Goal: Information Seeking & Learning: Learn about a topic

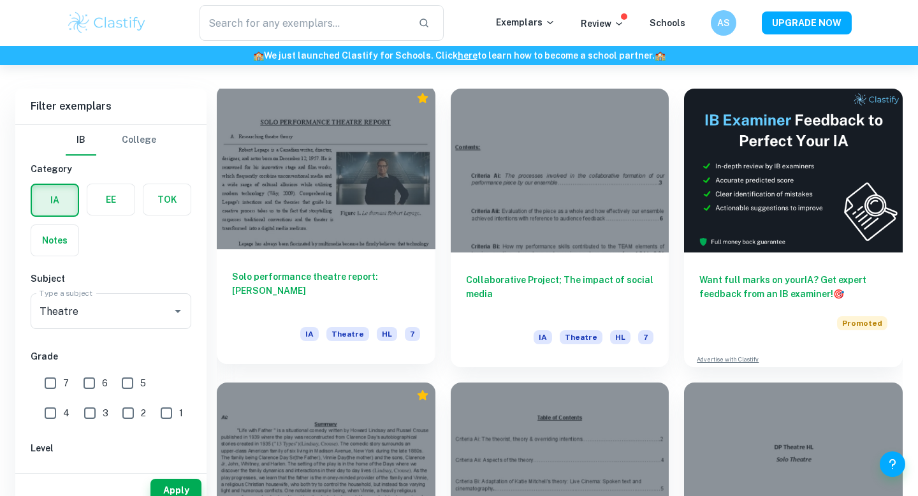
scroll to position [530, 0]
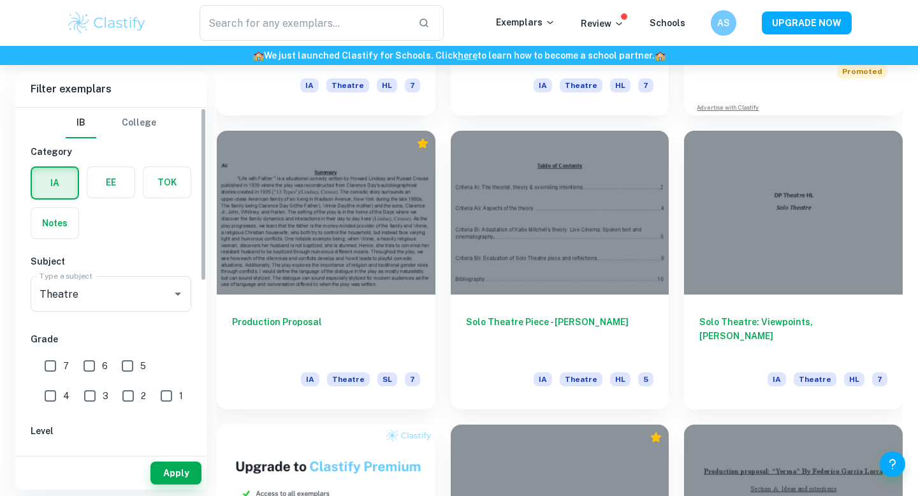
click at [62, 359] on input "7" at bounding box center [50, 365] width 25 height 25
checkbox input "true"
click at [164, 468] on button "Apply" at bounding box center [175, 472] width 51 height 23
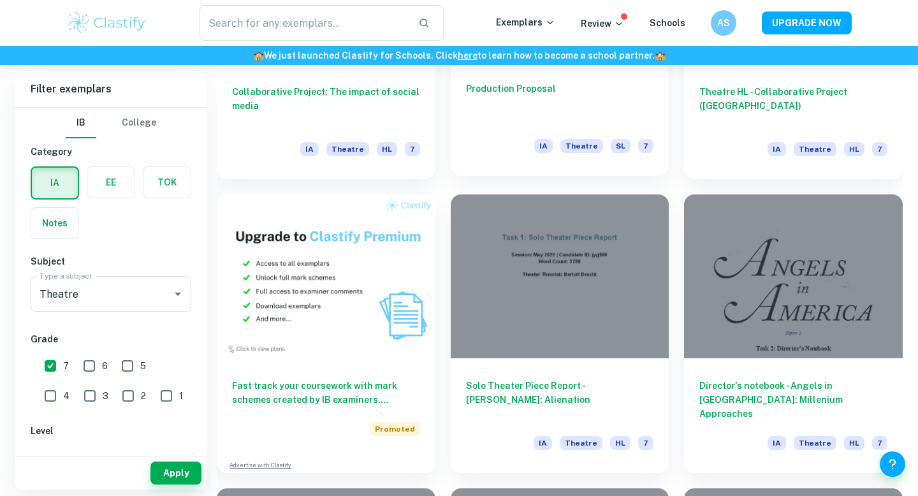
scroll to position [762, 0]
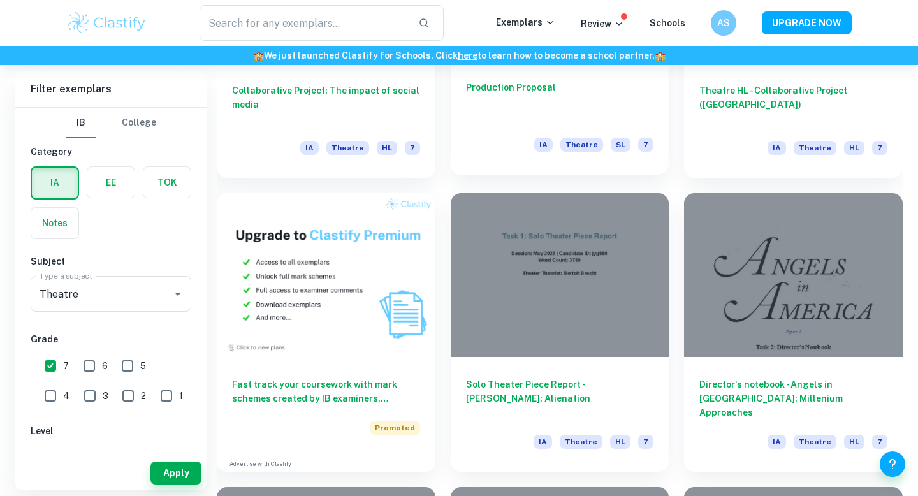
click at [574, 92] on h6 "Production Proposal" at bounding box center [560, 101] width 188 height 42
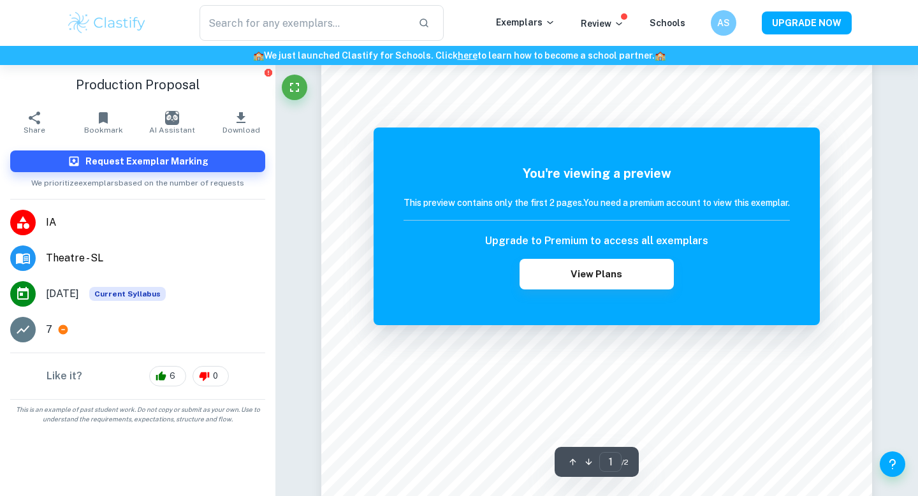
scroll to position [581, 0]
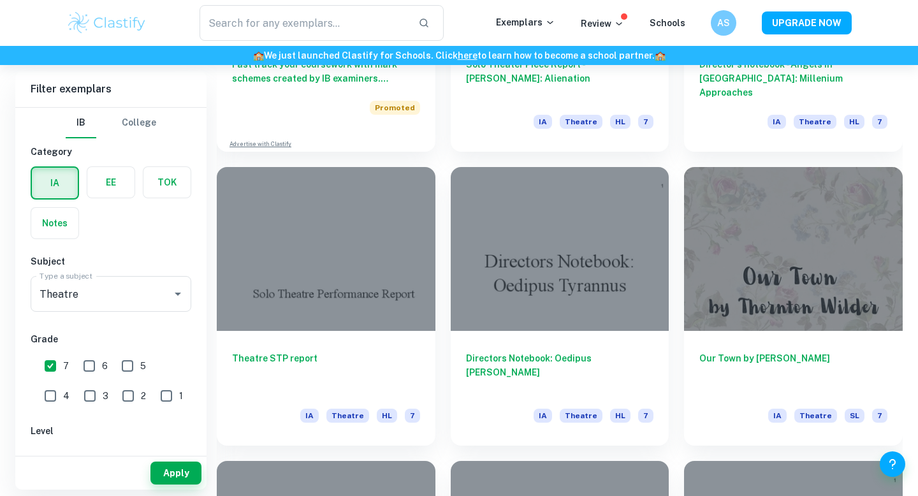
scroll to position [1083, 0]
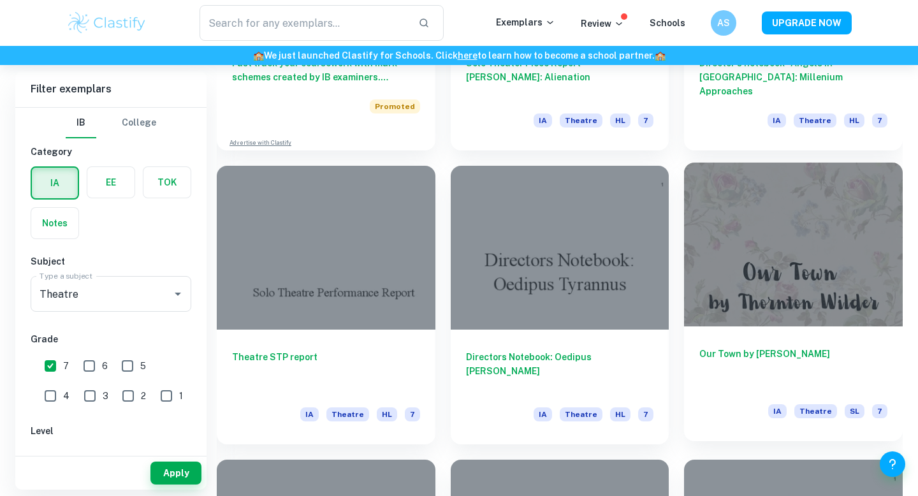
click at [735, 311] on div at bounding box center [793, 245] width 219 height 164
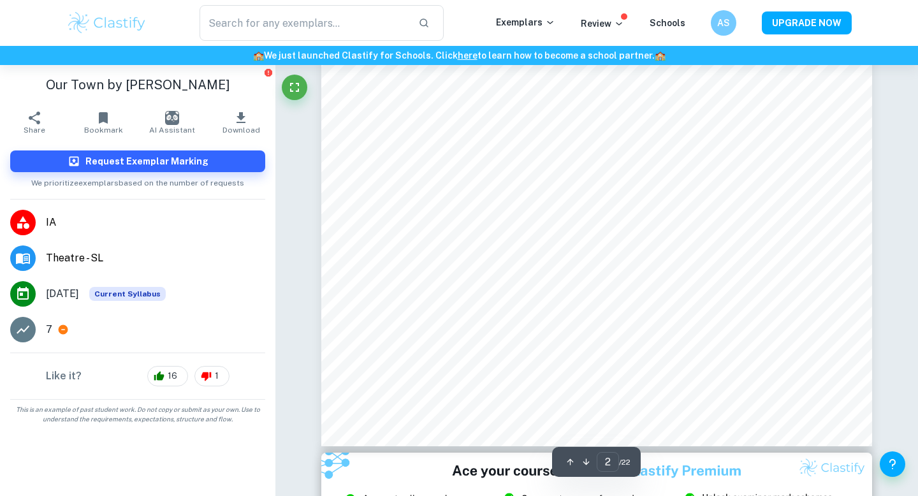
scroll to position [1189, 0]
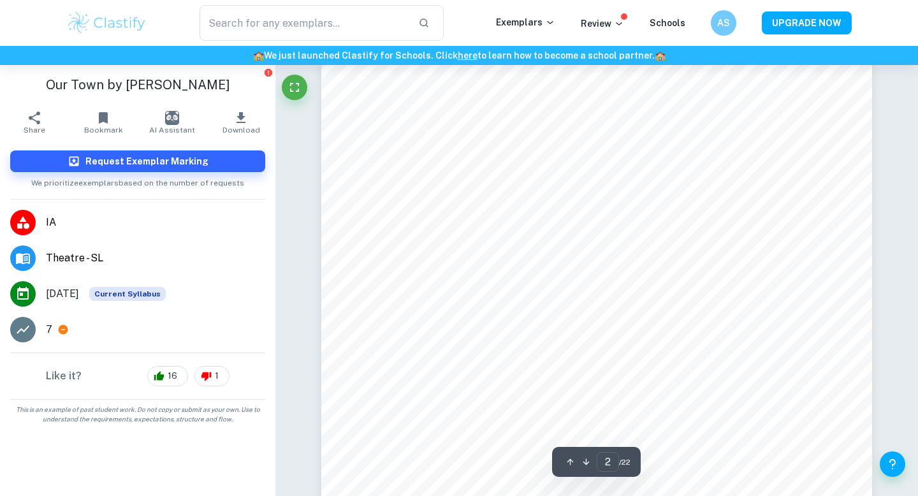
type input "1"
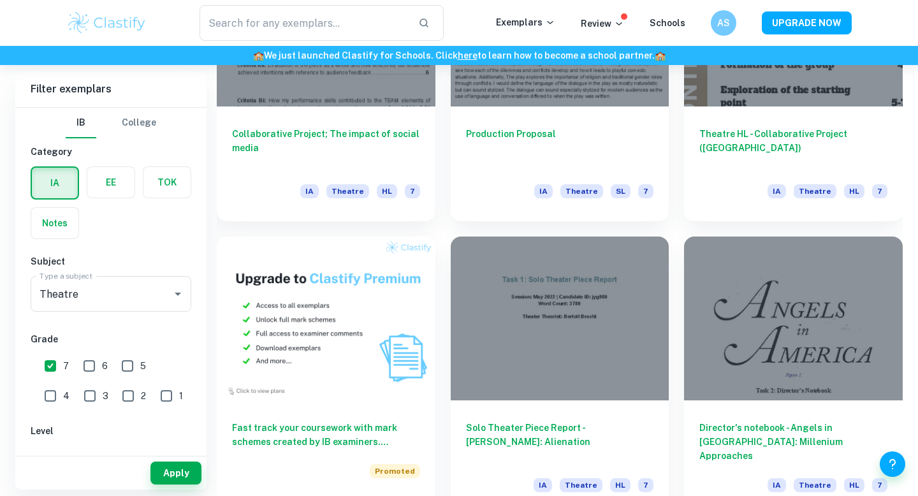
scroll to position [727, 0]
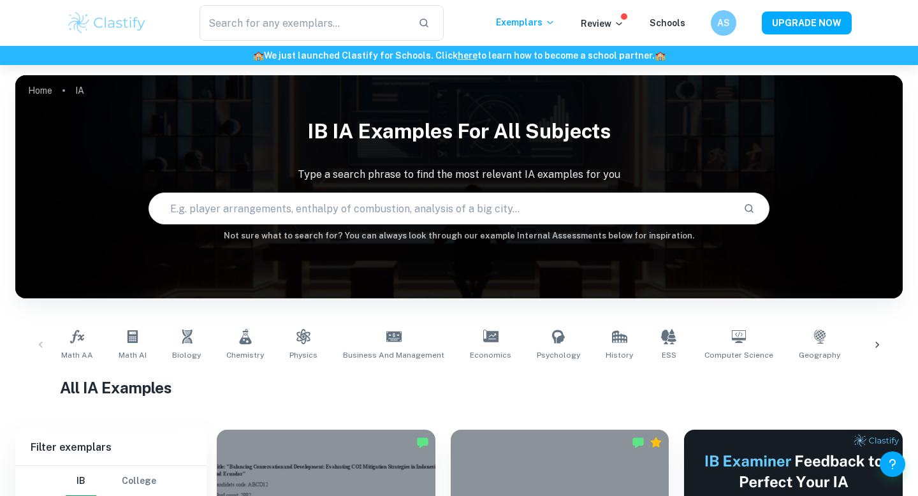
scroll to position [176, 0]
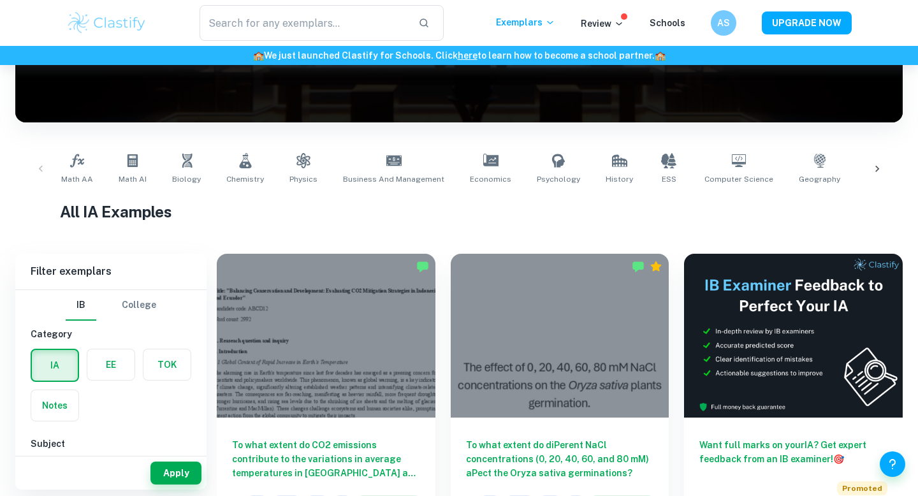
click at [875, 167] on icon at bounding box center [877, 169] width 13 height 13
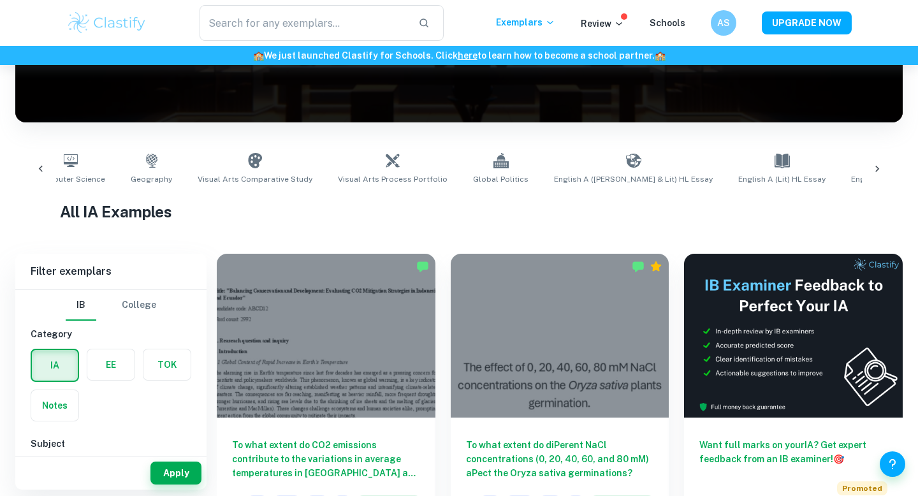
scroll to position [0, 716]
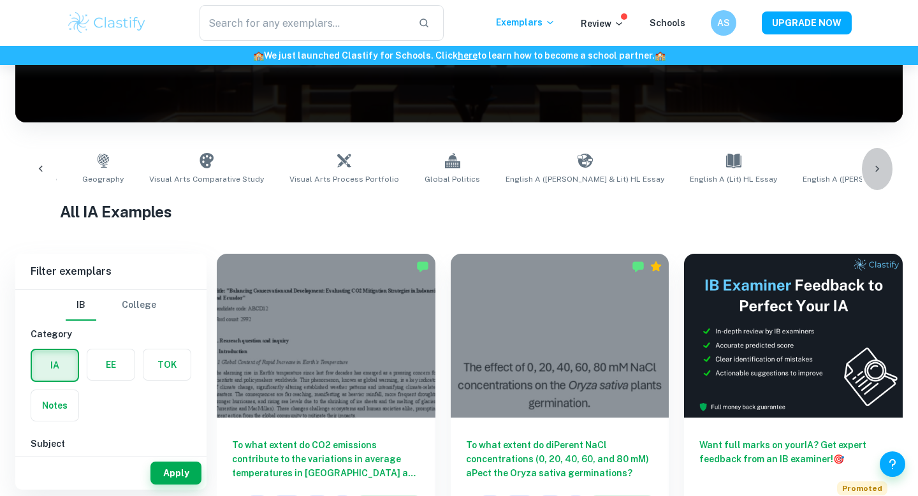
click at [875, 167] on icon at bounding box center [877, 169] width 13 height 13
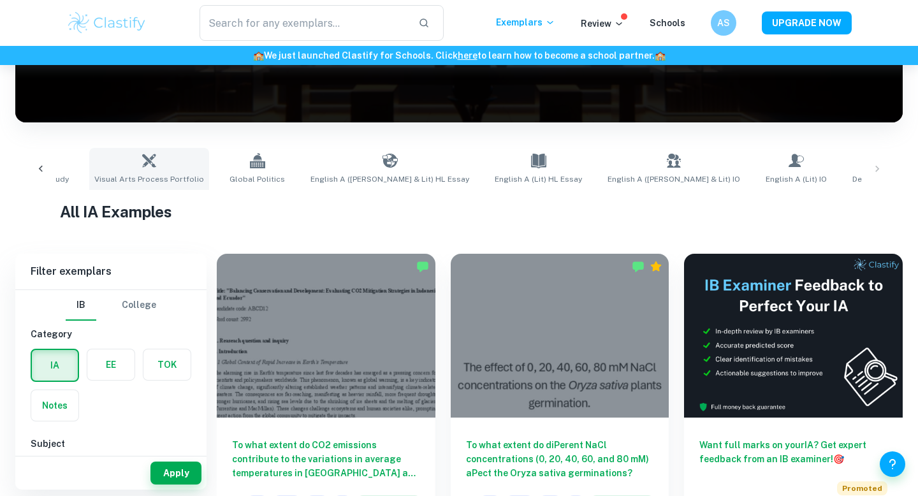
click at [130, 168] on link "Visual Arts Process Portfolio" at bounding box center [149, 169] width 120 height 42
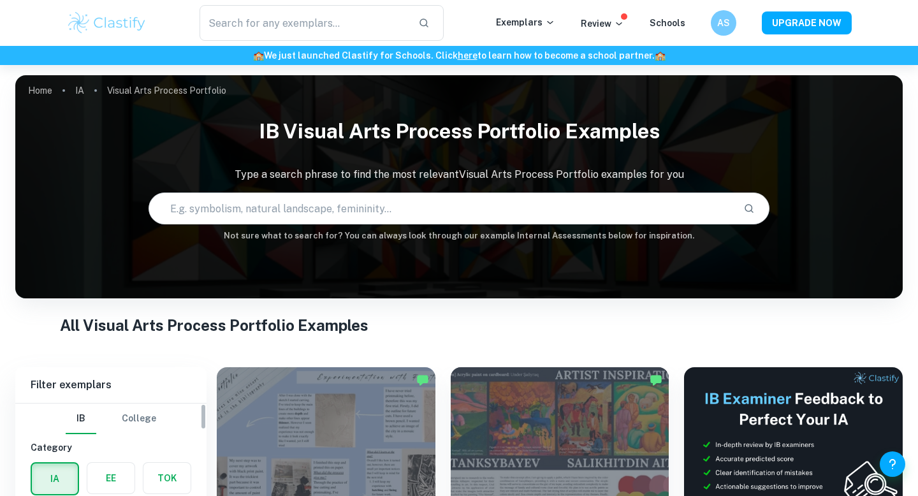
scroll to position [459, 0]
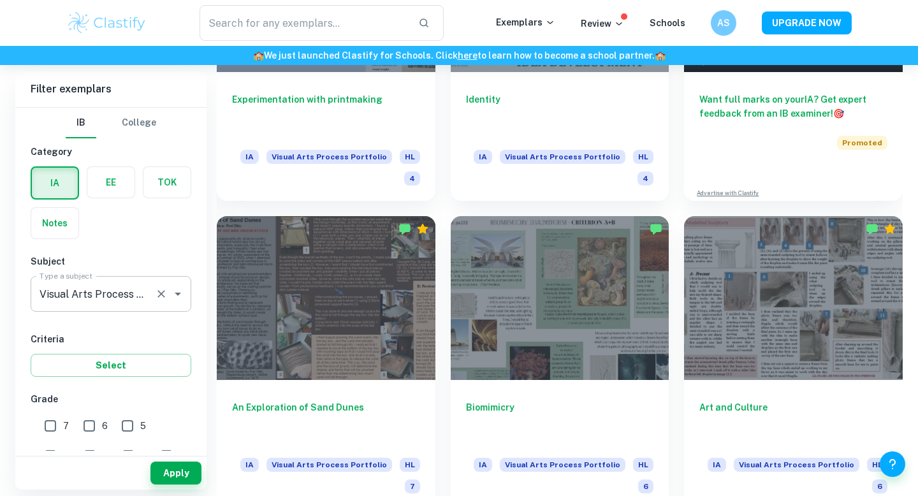
click at [129, 307] on div "Visual Arts Process Portfolio Type a subject" at bounding box center [111, 294] width 161 height 36
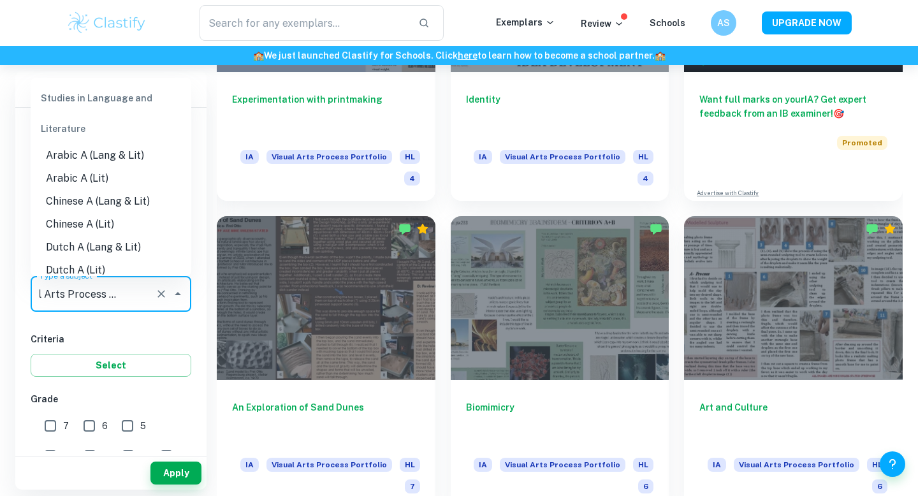
scroll to position [1765, 0]
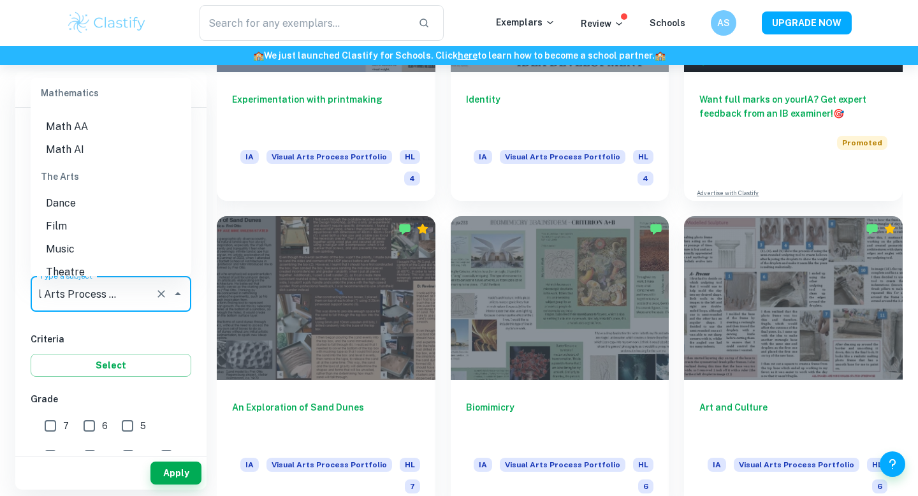
click at [113, 261] on li "Theatre" at bounding box center [111, 272] width 161 height 23
type input "Theatre"
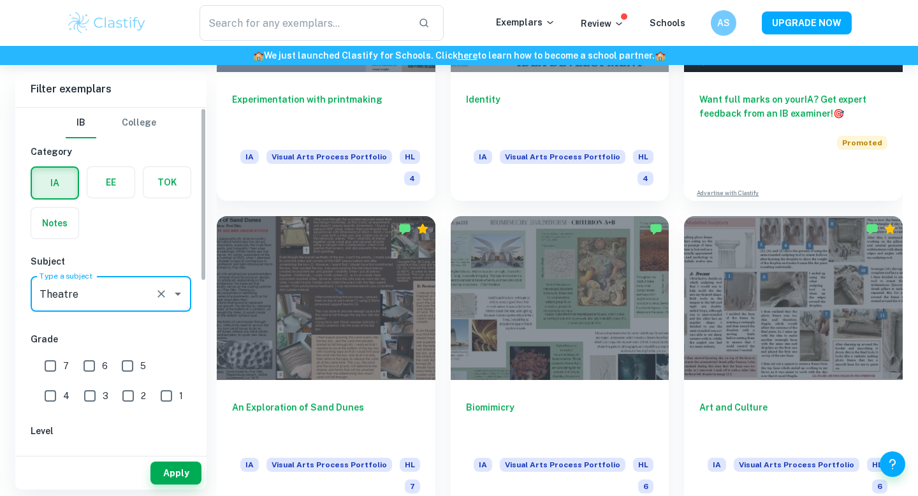
scroll to position [0, 0]
click at [181, 482] on button "Apply" at bounding box center [175, 472] width 51 height 23
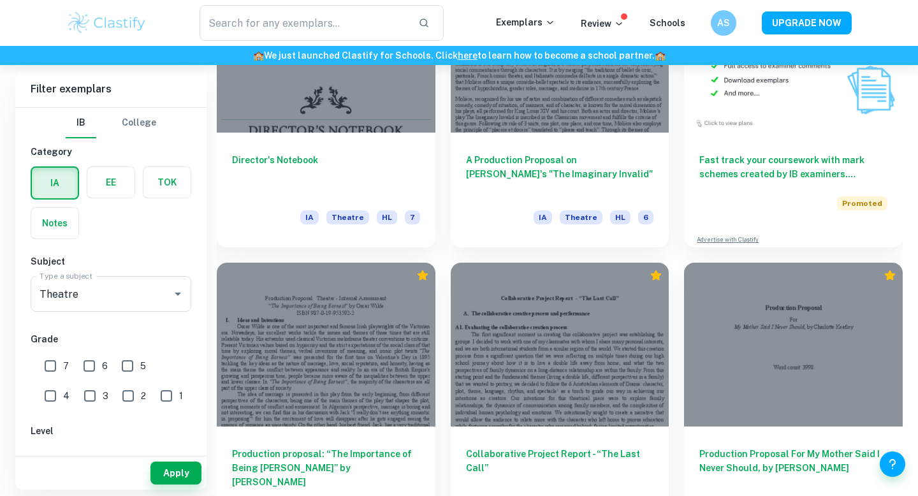
scroll to position [4073, 0]
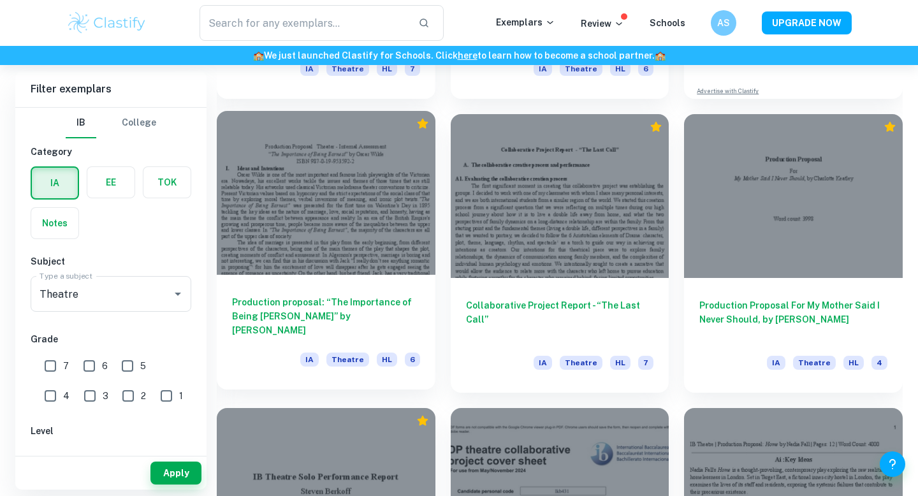
click at [349, 268] on div at bounding box center [326, 193] width 219 height 164
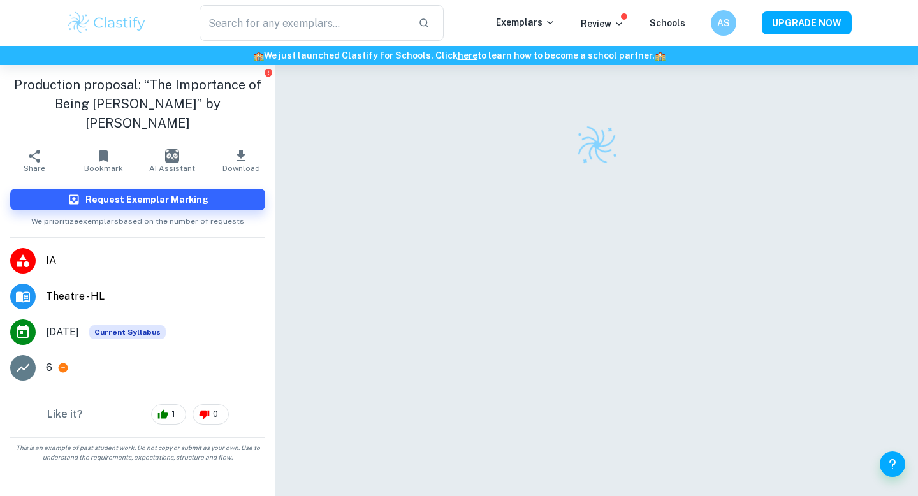
click at [304, 325] on div at bounding box center [596, 298] width 642 height 466
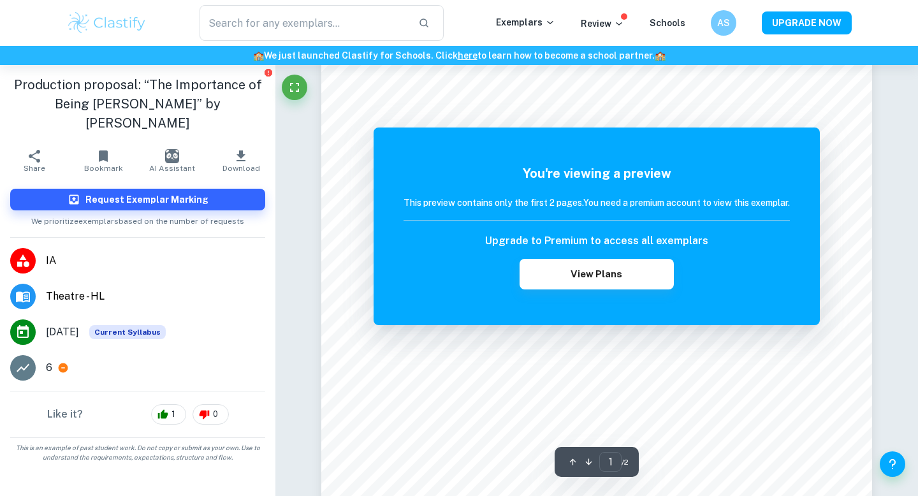
scroll to position [120, 0]
